Goal: Transaction & Acquisition: Book appointment/travel/reservation

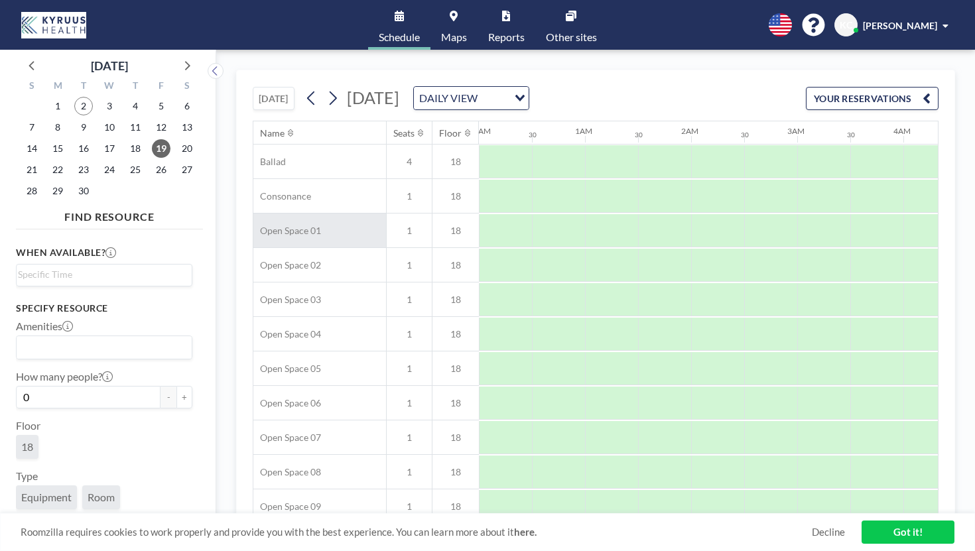
scroll to position [0, 647]
click at [74, 118] on span "9" at bounding box center [83, 127] width 19 height 19
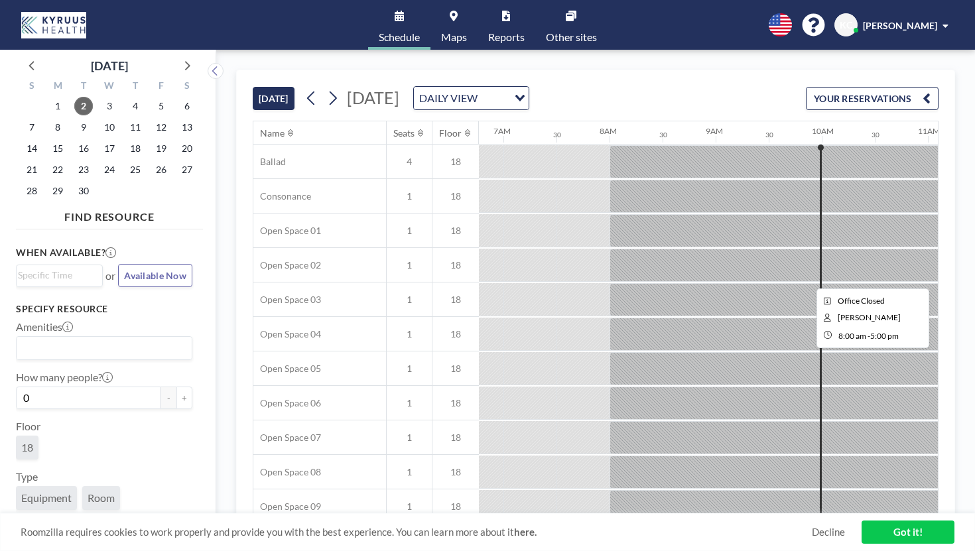
scroll to position [0, 776]
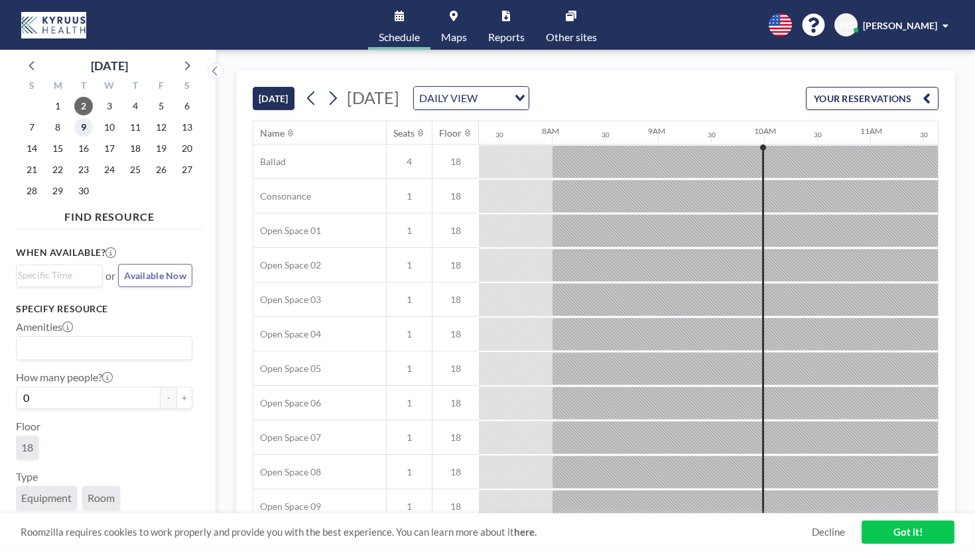
click at [74, 118] on span "9" at bounding box center [83, 127] width 19 height 19
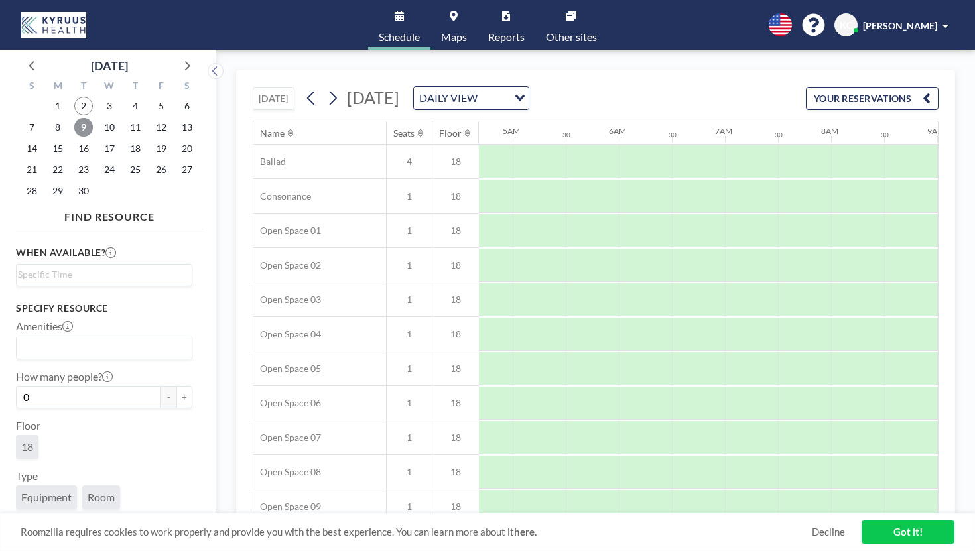
scroll to position [0, 647]
click at [787, 145] on div at bounding box center [813, 161] width 53 height 33
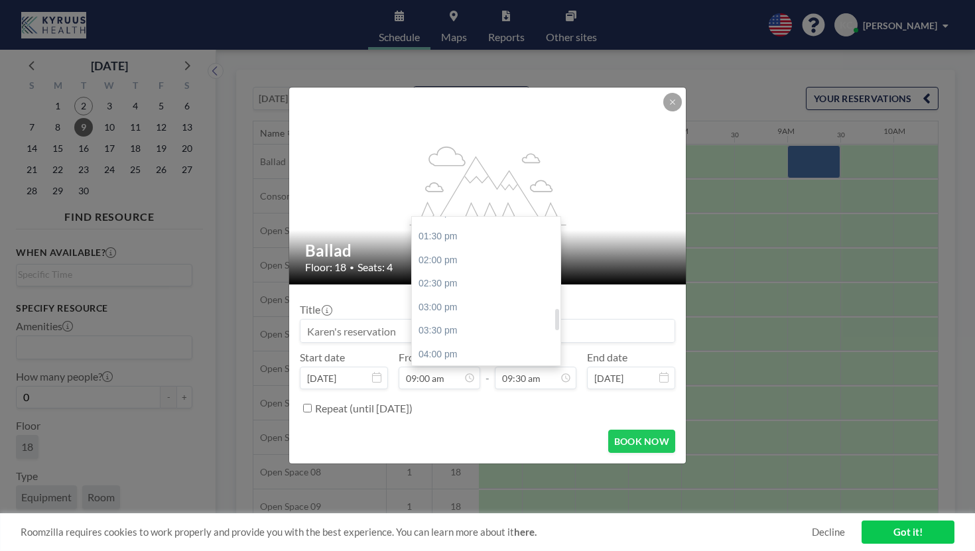
scroll to position [632, 0]
click at [444, 340] on div "04:00 pm" at bounding box center [486, 352] width 149 height 24
type input "04:00 pm"
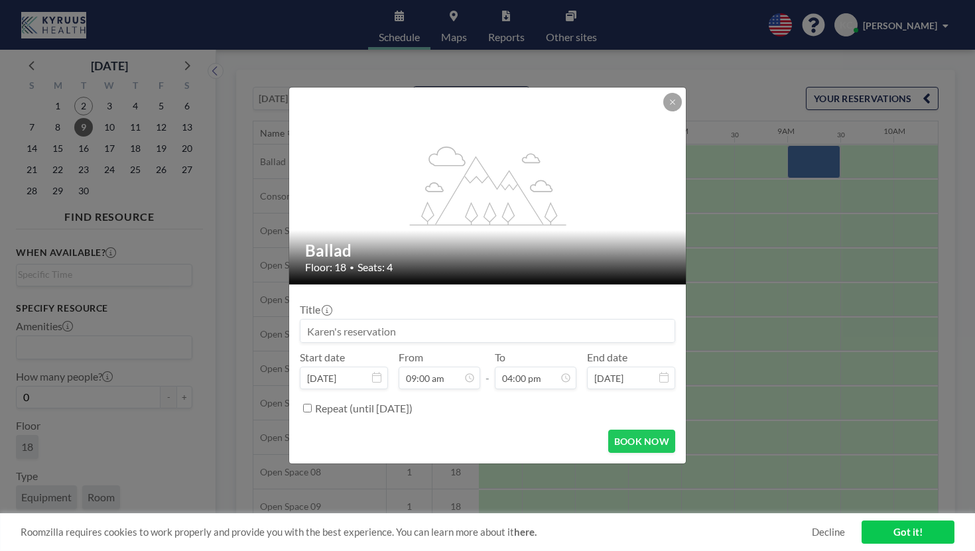
click at [422, 320] on input at bounding box center [487, 331] width 374 height 23
type input "Clinical Team"
click at [608, 430] on button "BOOK NOW" at bounding box center [641, 441] width 67 height 23
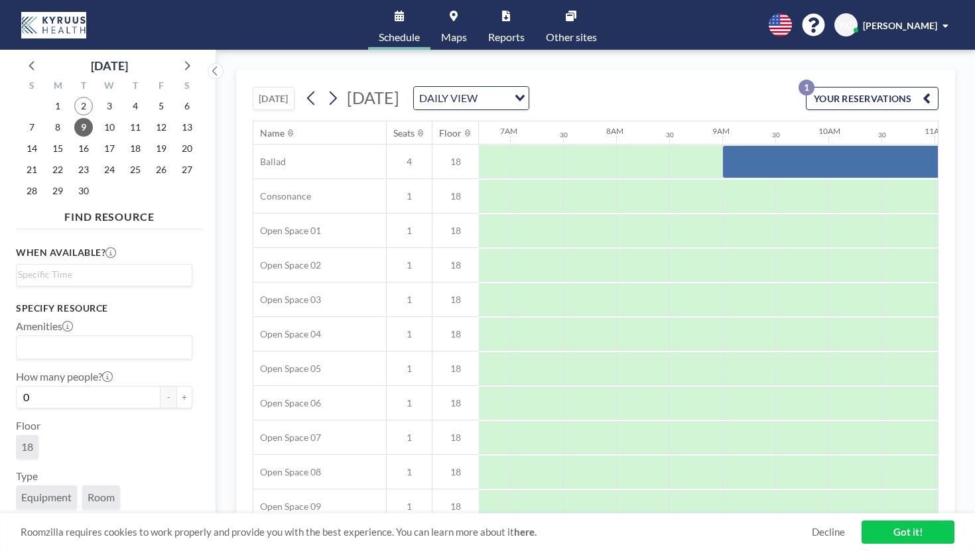
scroll to position [0, 714]
